Goal: Transaction & Acquisition: Book appointment/travel/reservation

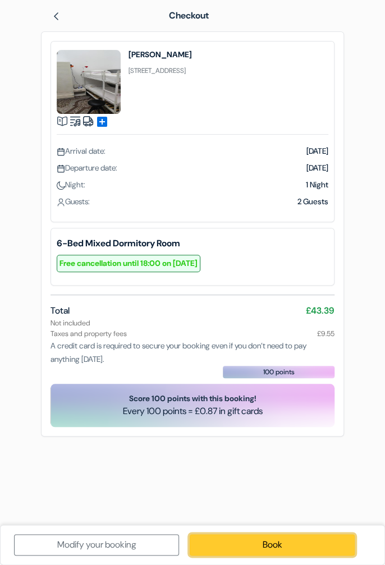
click at [281, 550] on link "Book" at bounding box center [272, 544] width 165 height 21
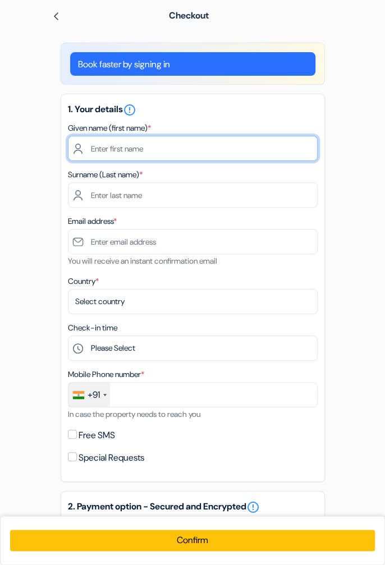
click at [162, 152] on input "text" at bounding box center [193, 148] width 250 height 25
type input "[PERSON_NAME]"
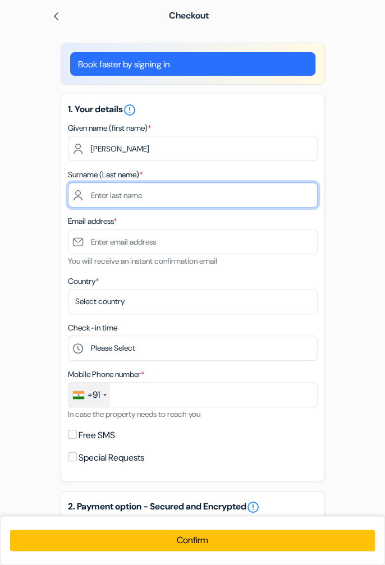
click at [164, 192] on input "text" at bounding box center [193, 194] width 250 height 25
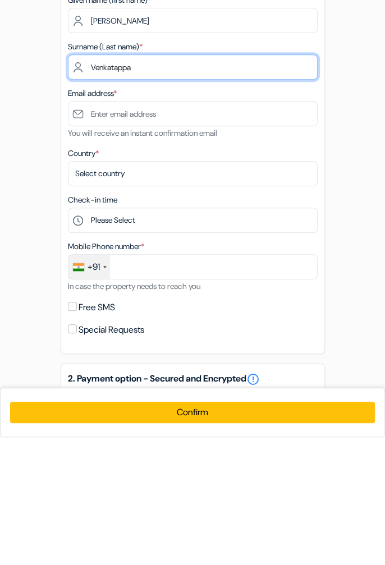
type input "Venkatappa"
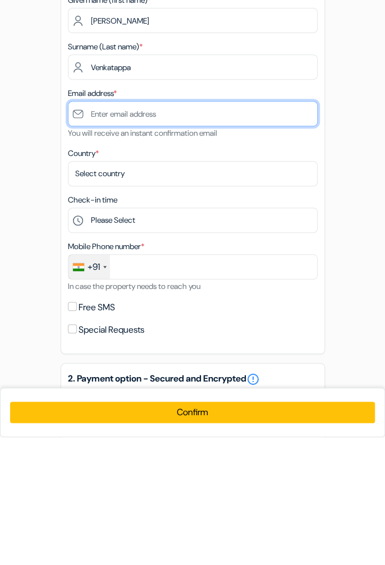
click at [169, 243] on input "text" at bounding box center [193, 241] width 250 height 25
type input "[EMAIL_ADDRESS][DOMAIN_NAME]"
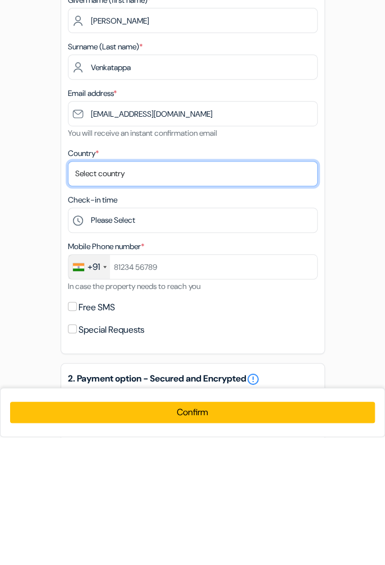
click at [144, 302] on select "Select country [GEOGRAPHIC_DATA] [GEOGRAPHIC_DATA] [GEOGRAPHIC_DATA] [GEOGRAPHI…" at bounding box center [193, 301] width 250 height 25
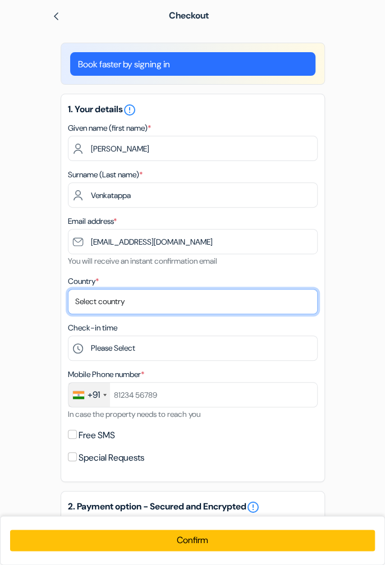
select select "in"
click at [68, 289] on select "Select country [GEOGRAPHIC_DATA] [GEOGRAPHIC_DATA] [GEOGRAPHIC_DATA] [GEOGRAPHI…" at bounding box center [193, 301] width 250 height 25
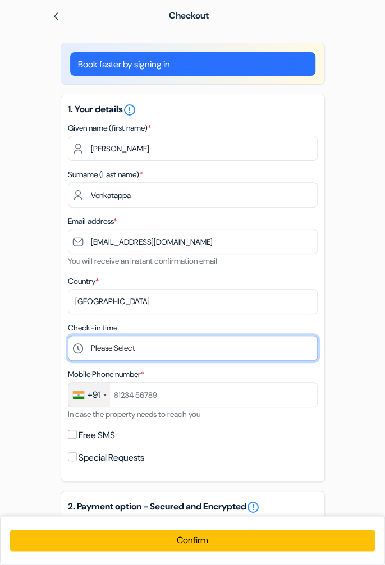
click at [223, 349] on select "Please Select 14:00 15:00 16:00 17:00 18:00 19:00 20:00" at bounding box center [193, 348] width 250 height 25
click at [68, 336] on select "Please Select 14:00 15:00 16:00 17:00 18:00 19:00 20:00" at bounding box center [193, 348] width 250 height 25
click at [301, 342] on select "Please Select 14:00 15:00 16:00 17:00 18:00 19:00 20:00" at bounding box center [193, 348] width 250 height 25
select select "14"
click at [68, 336] on select "Please Select 14:00 15:00 16:00 17:00 18:00 19:00 20:00" at bounding box center [193, 348] width 250 height 25
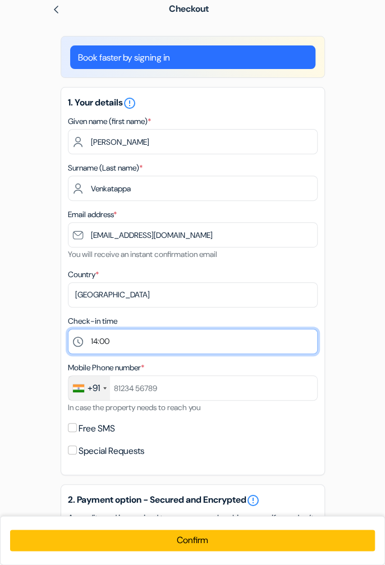
scroll to position [31, 0]
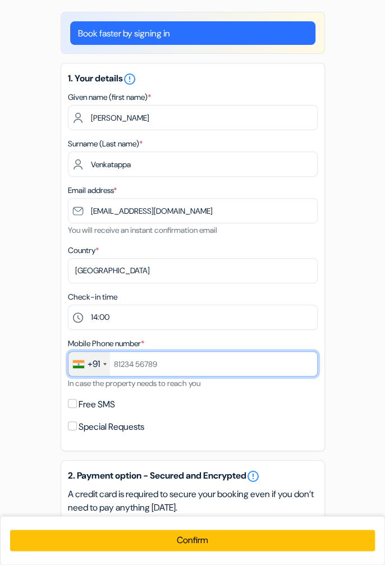
click at [125, 368] on input "text" at bounding box center [193, 363] width 250 height 25
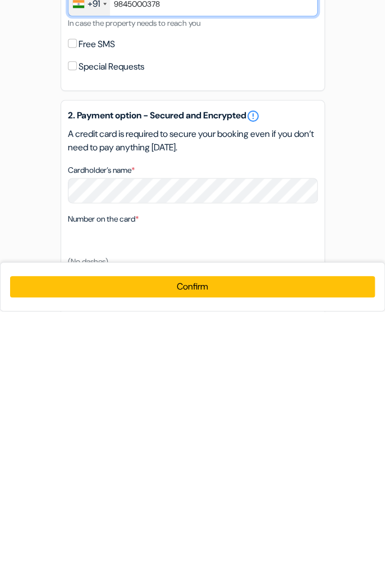
scroll to position [139, 0]
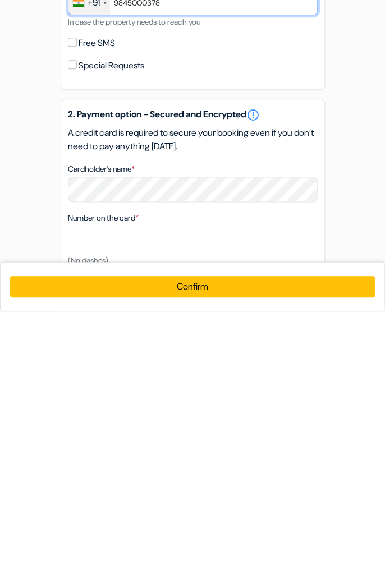
type input "9845000378"
click at [329, 455] on div "Book faster by signing in 1. Your details error_outline Given name (first name)…" at bounding box center [192, 313] width 287 height 841
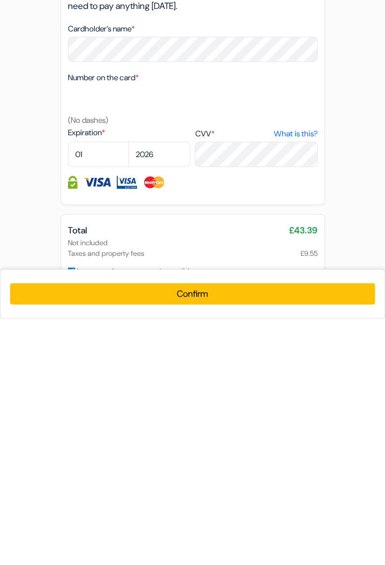
scroll to position [307, 0]
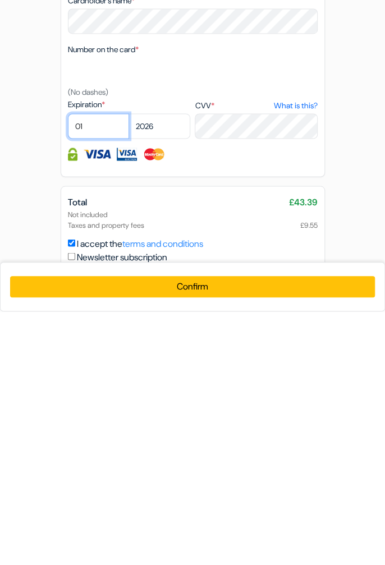
click at [99, 380] on select "01 02 03 04 05 06 07 08 09 10 11 12" at bounding box center [99, 379] width 62 height 25
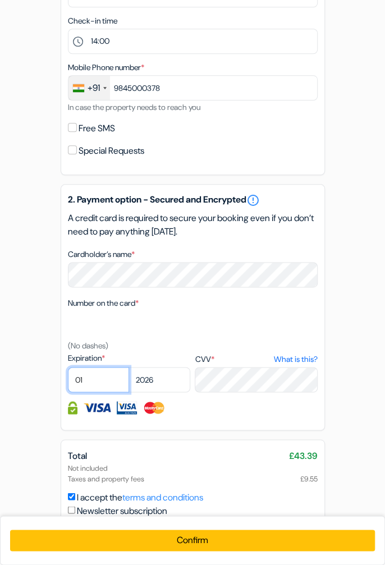
select select "11"
click at [68, 367] on select "01 02 03 04 05 06 07 08 09 10 11 12" at bounding box center [99, 379] width 62 height 25
click at [150, 382] on select "2025 2026 2027 2028 2029 2030 2031 2032 2033 2034 2035 2036 2037 2038 2039 2040…" at bounding box center [160, 379] width 62 height 25
select select "2027"
click at [129, 367] on select "2025 2026 2027 2028 2029 2030 2031 2032 2033 2034 2035 2036 2037 2038 2039 2040…" at bounding box center [160, 379] width 62 height 25
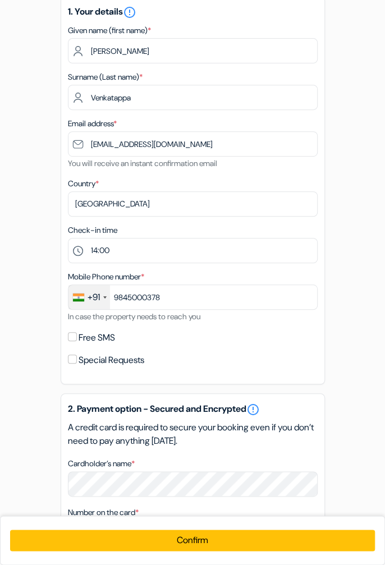
scroll to position [0, 0]
